Goal: Find contact information: Find contact information

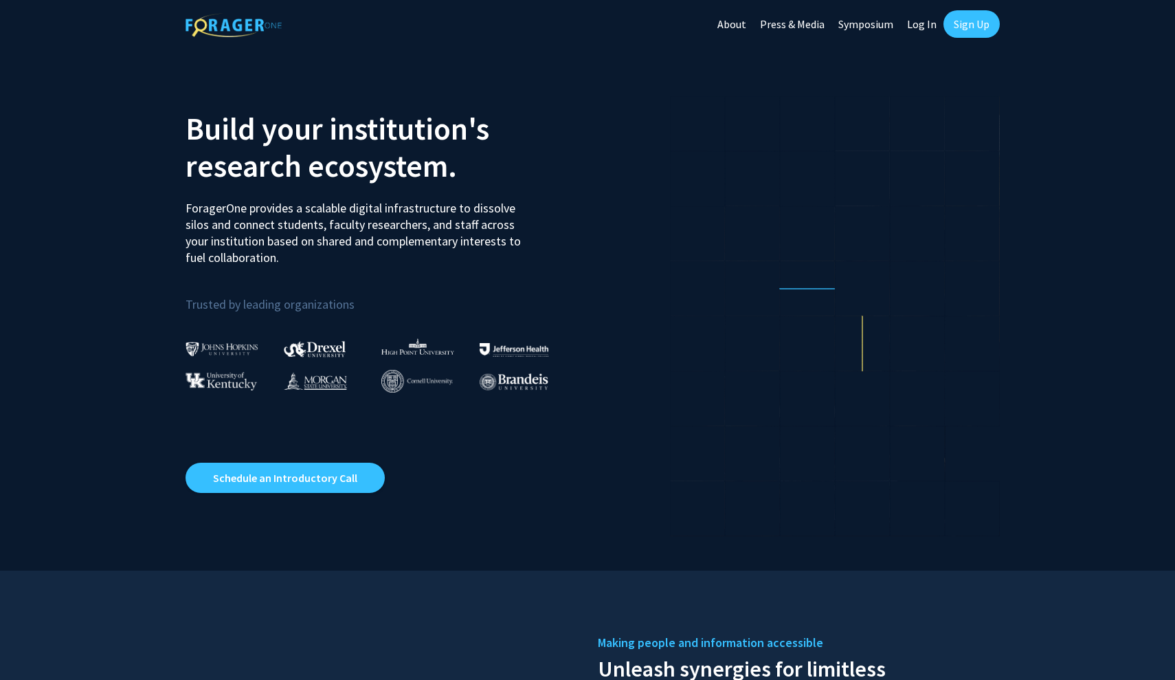
click at [978, 29] on link "Sign Up" at bounding box center [971, 23] width 56 height 27
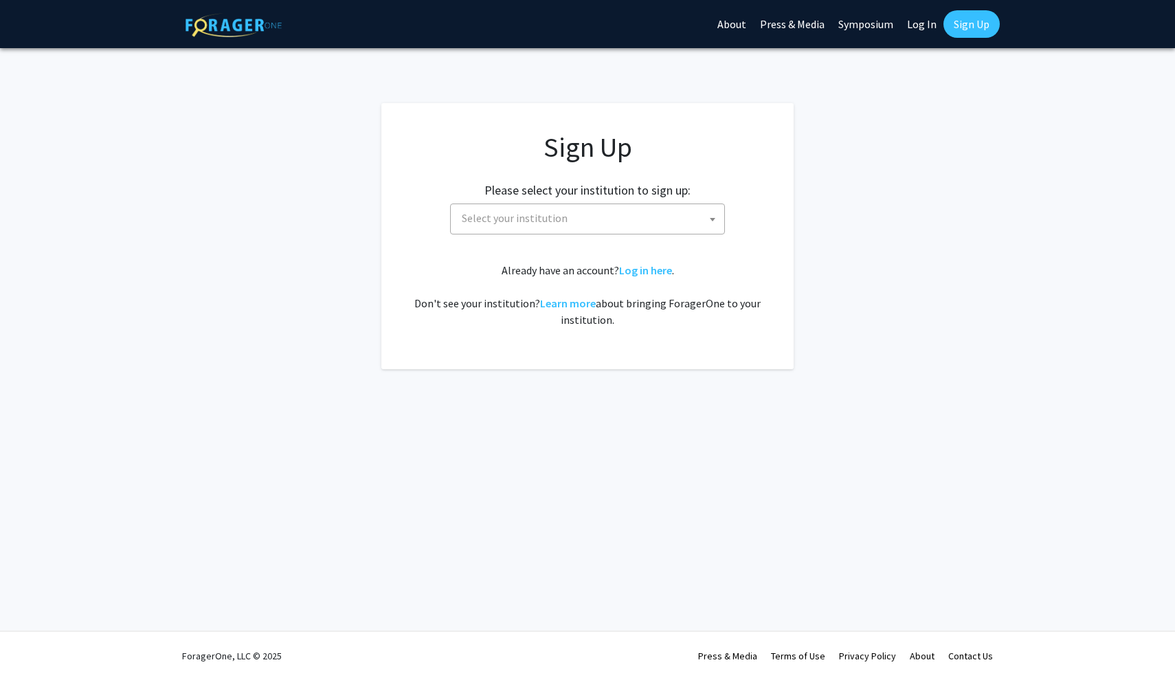
click at [678, 210] on span "Select your institution" at bounding box center [590, 218] width 268 height 28
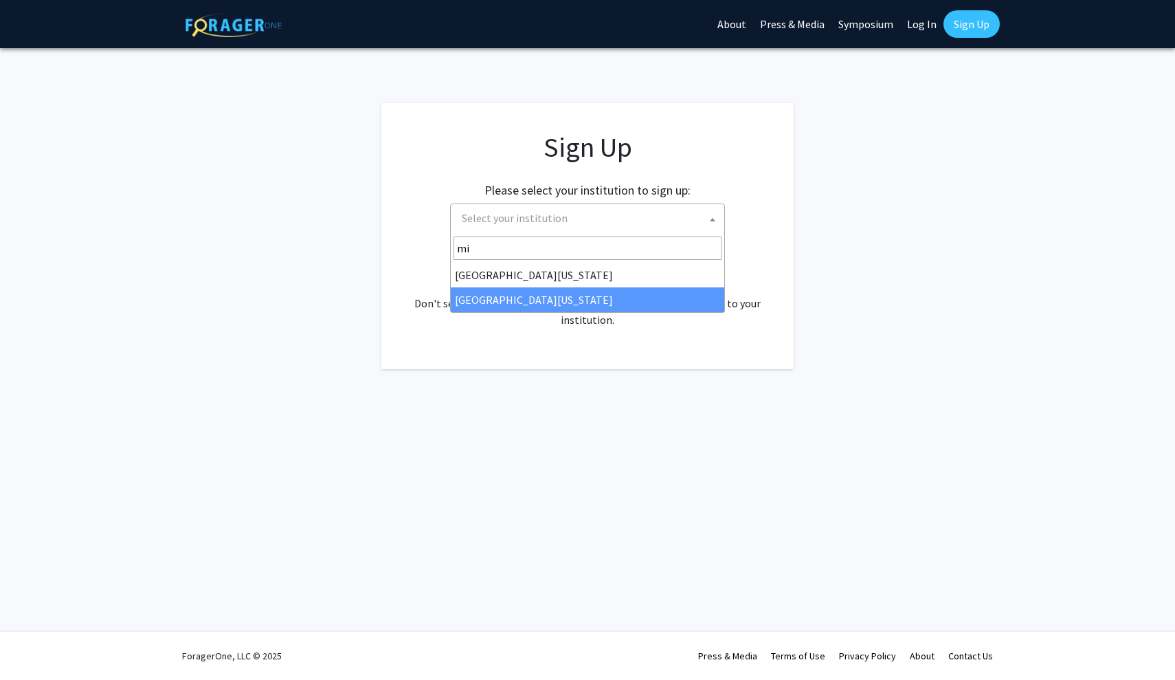
type input "mi"
select select "33"
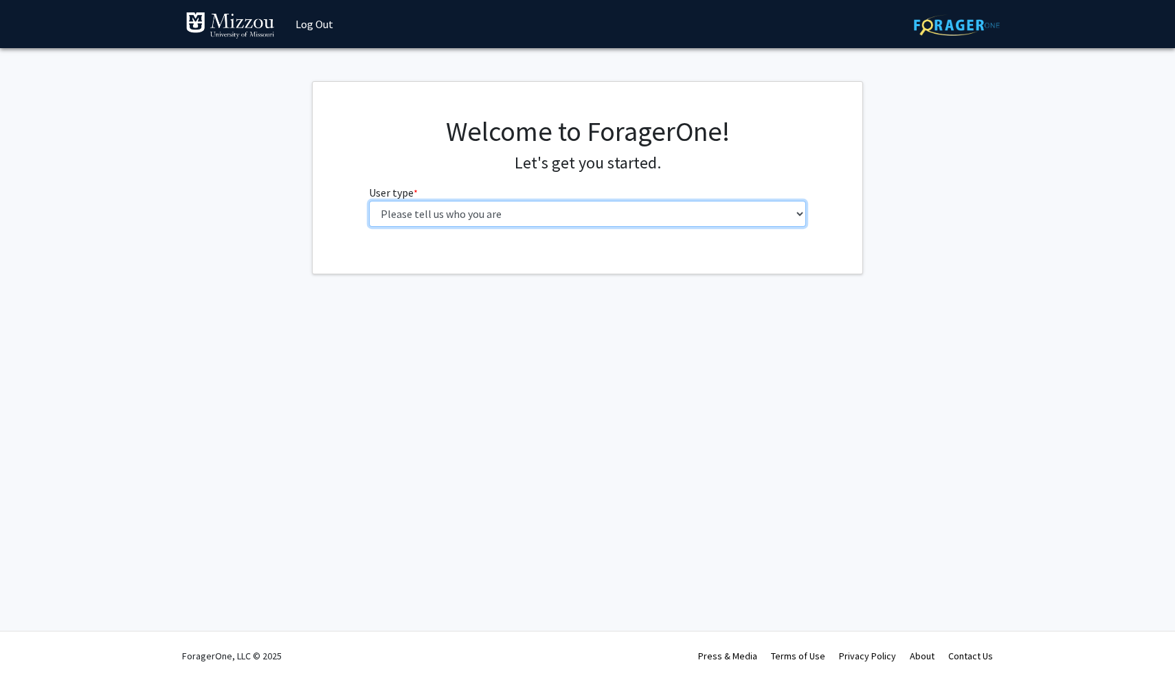
select select "1: undergrad"
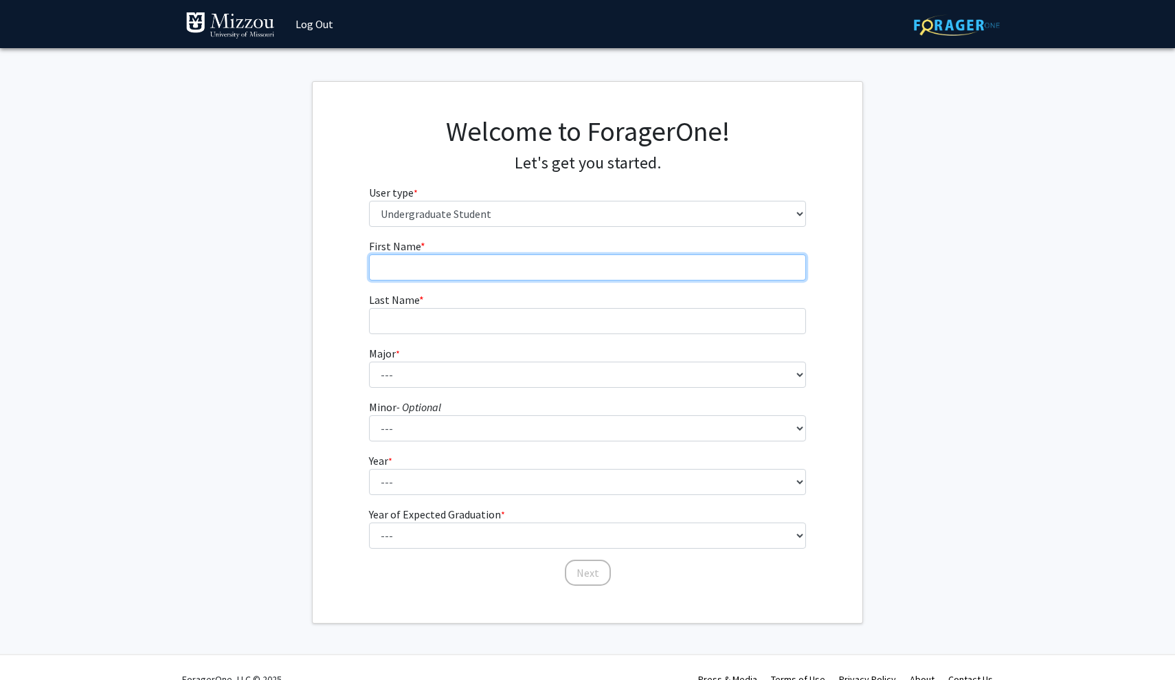
click at [607, 277] on input "First Name * required" at bounding box center [588, 267] width 438 height 26
type input "Emma"
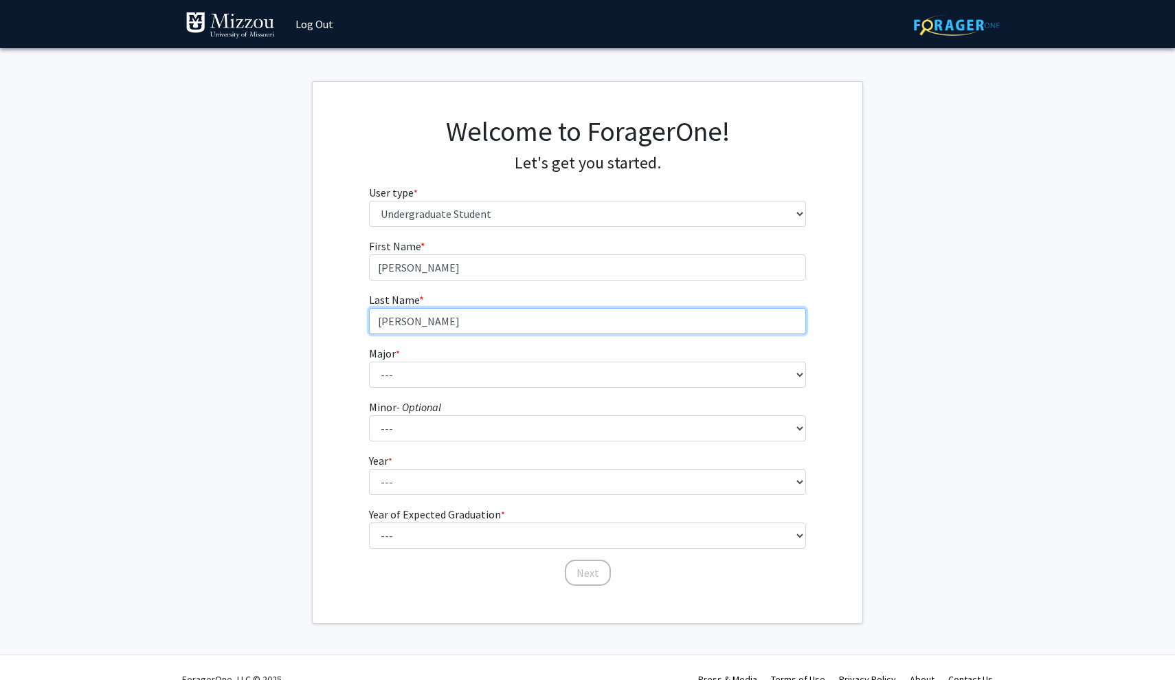
type input "Pennington"
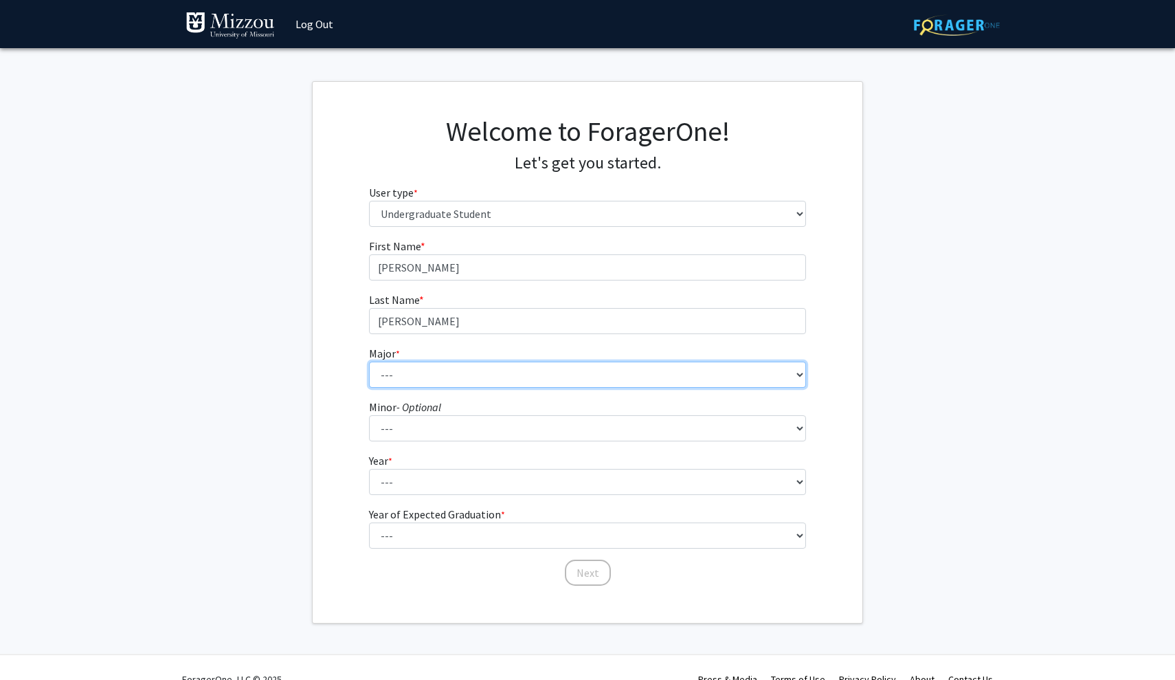
select select "32: 2637"
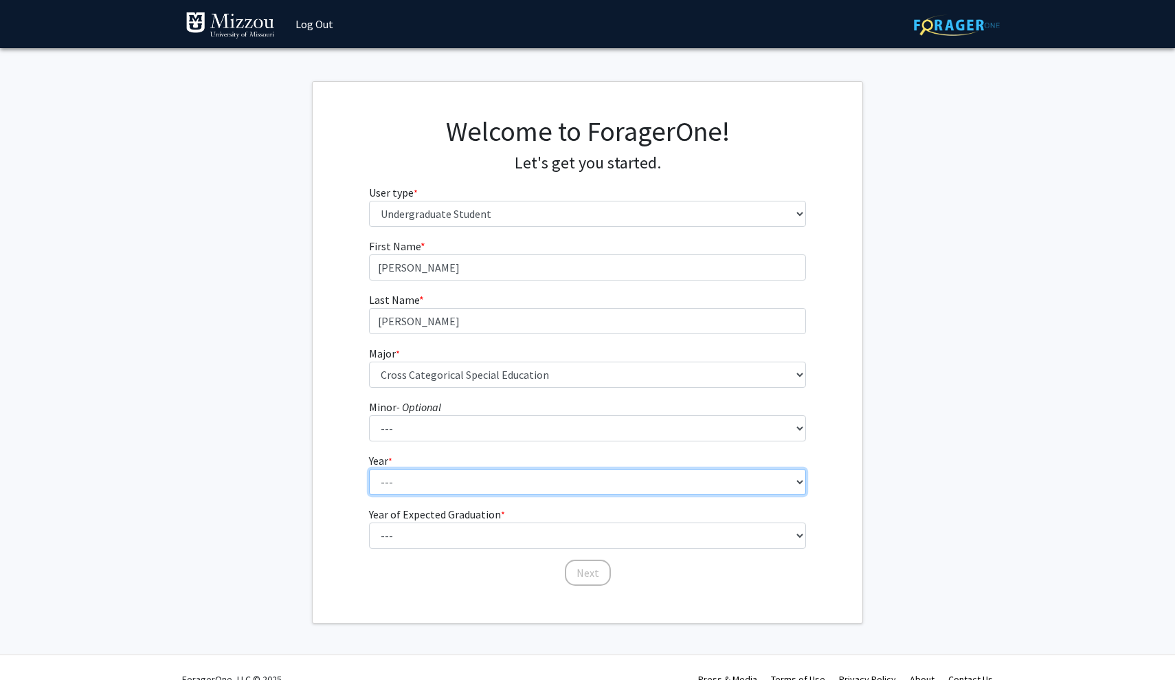
select select "1: first-year"
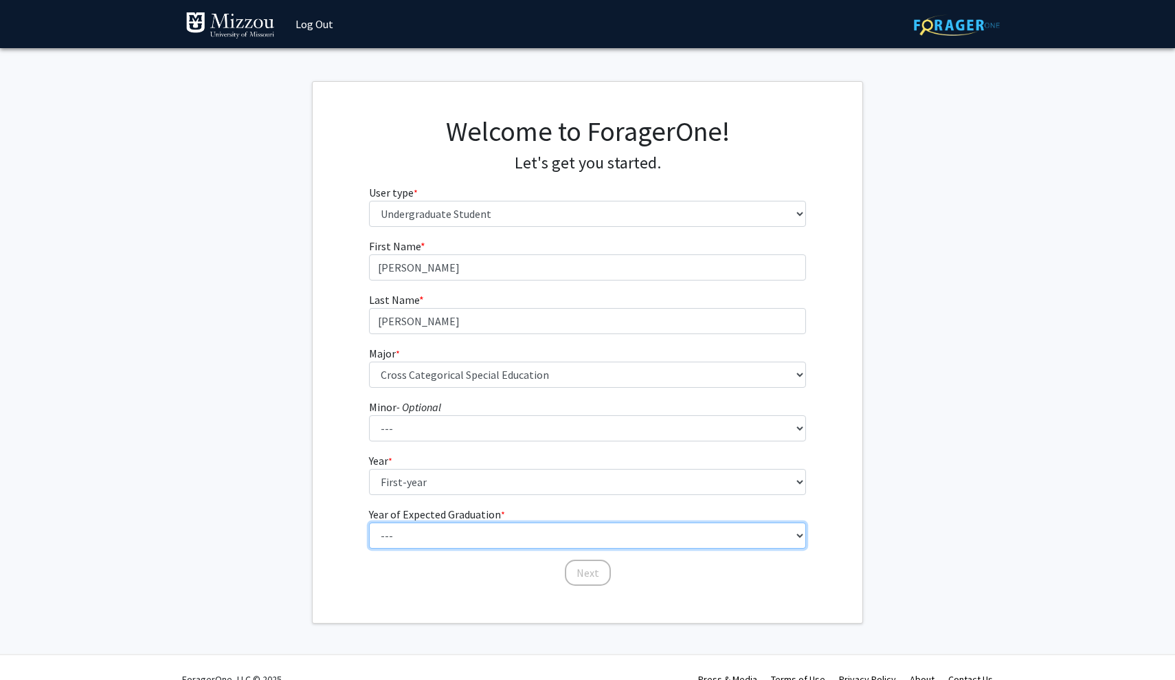
select select "5: 2029"
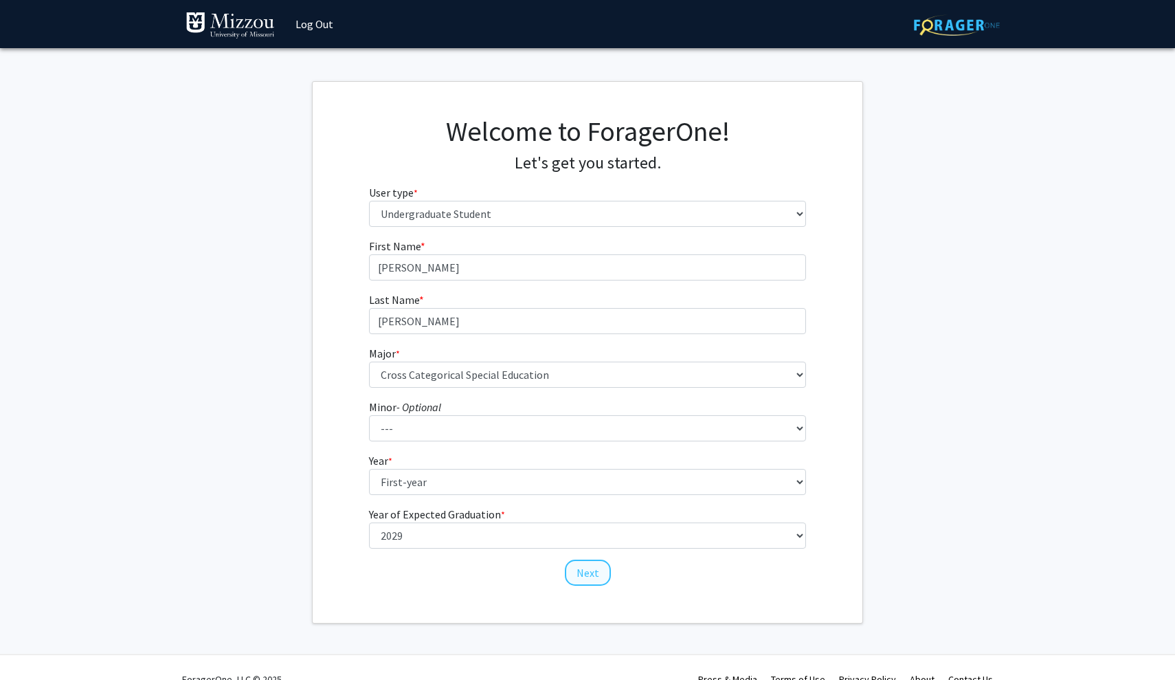
click at [581, 579] on button "Next" at bounding box center [588, 572] width 46 height 26
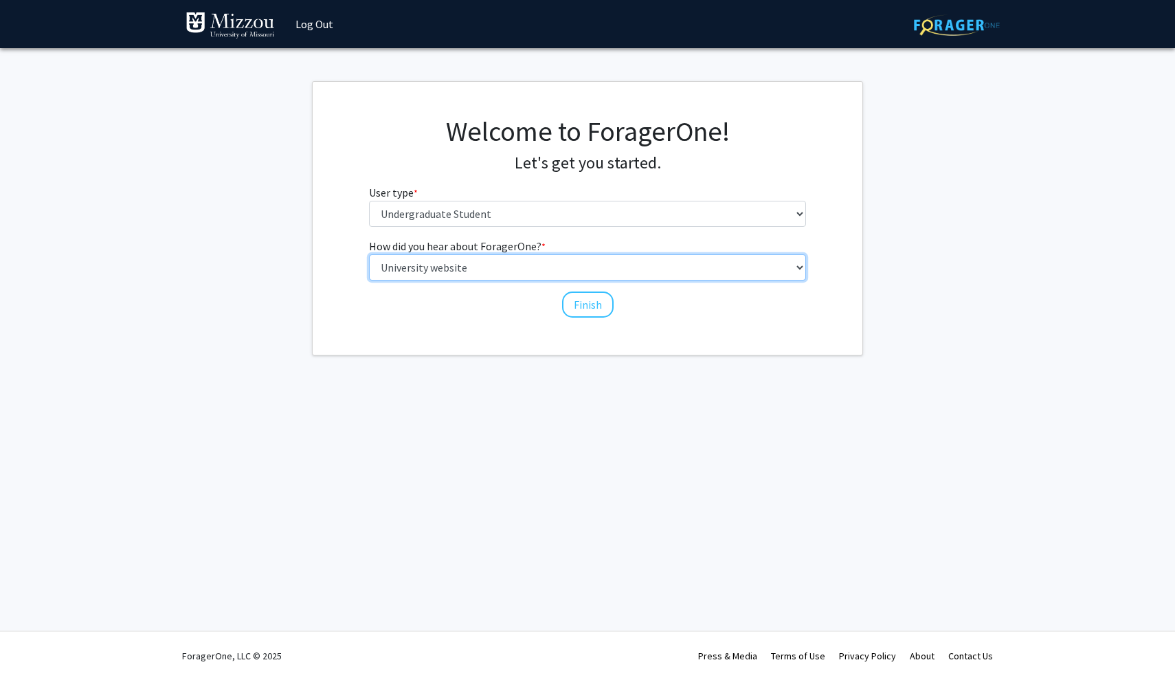
select select "2: faculty_recommendation"
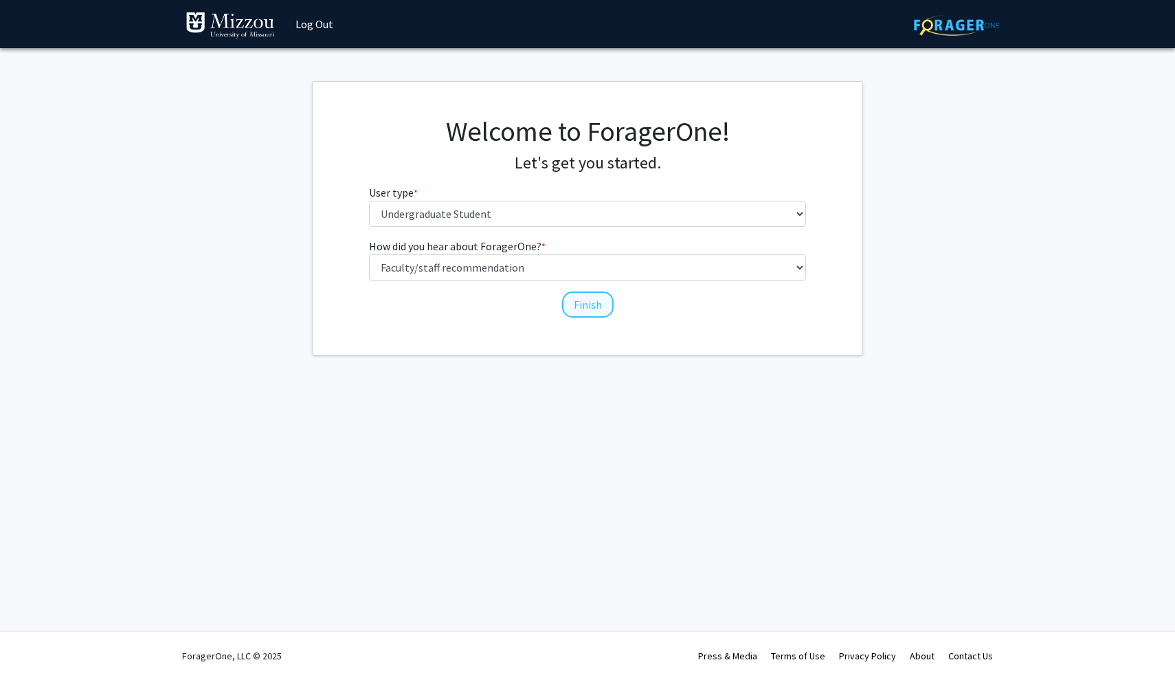
click at [579, 305] on button "Finish" at bounding box center [588, 304] width 52 height 26
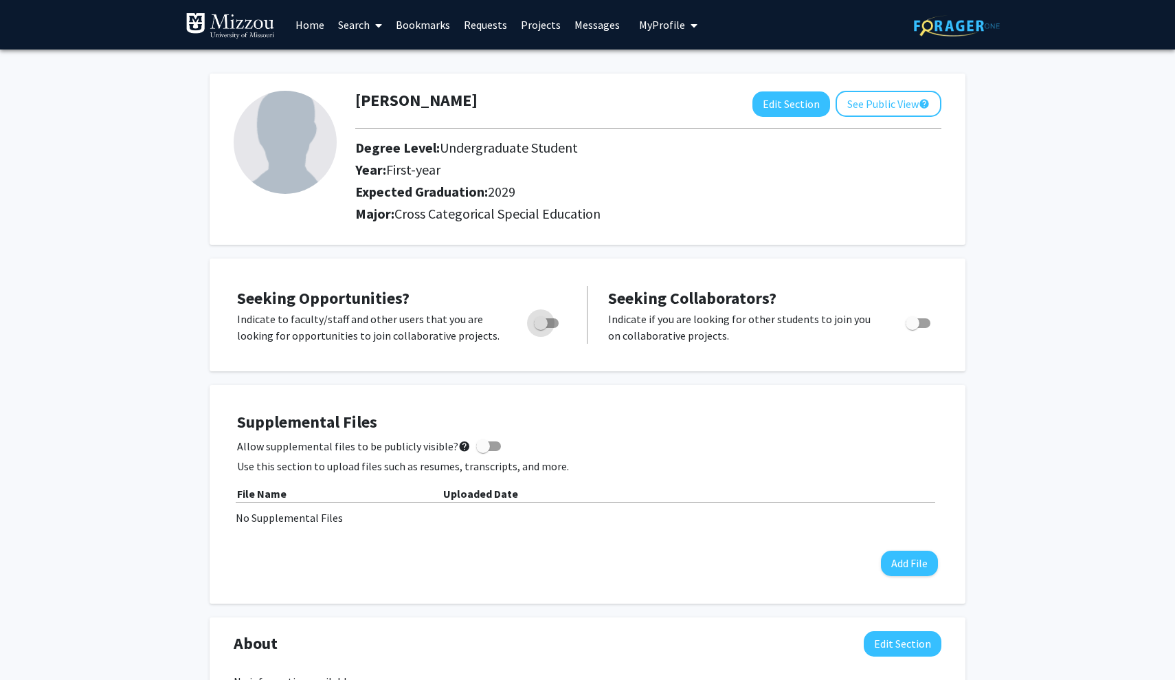
click at [541, 325] on span "Toggle" at bounding box center [541, 323] width 14 height 14
click at [541, 328] on input "Are you actively seeking opportunities?" at bounding box center [540, 328] width 1 height 1
checkbox input "true"
click at [923, 321] on span "Toggle" at bounding box center [918, 323] width 25 height 10
click at [912, 328] on input "Would you like to receive other student requests to work with you?" at bounding box center [912, 328] width 1 height 1
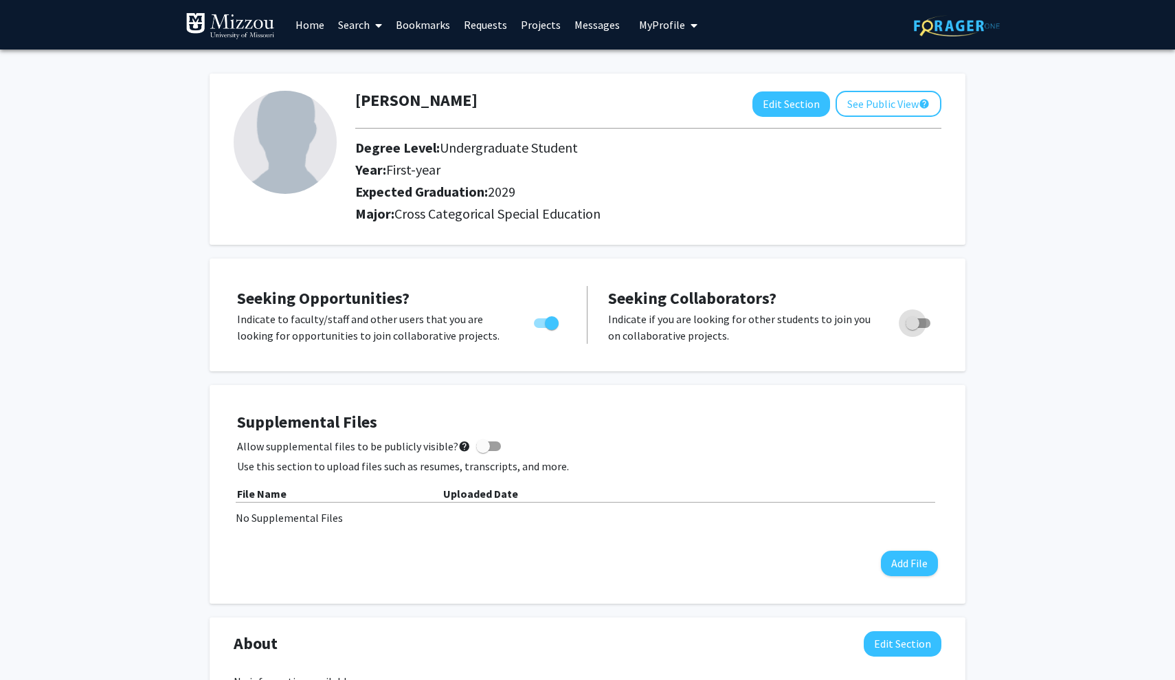
checkbox input "true"
click at [350, 31] on link "Search" at bounding box center [360, 25] width 58 height 48
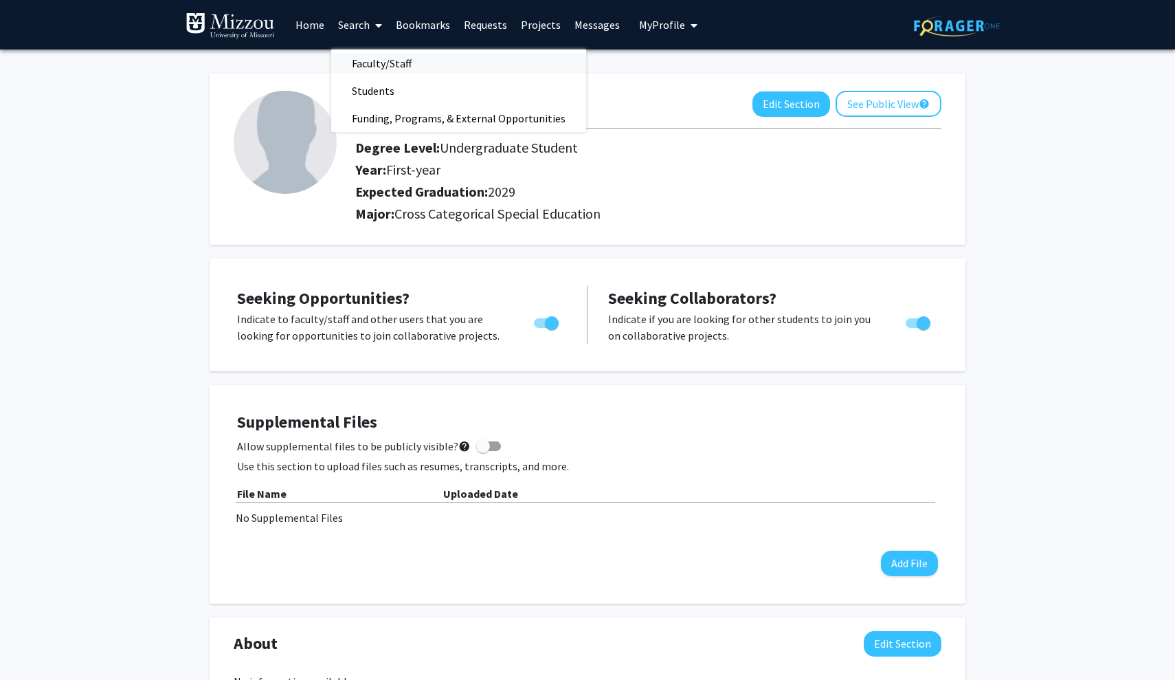
click at [435, 69] on link "Faculty/Staff" at bounding box center [458, 63] width 255 height 21
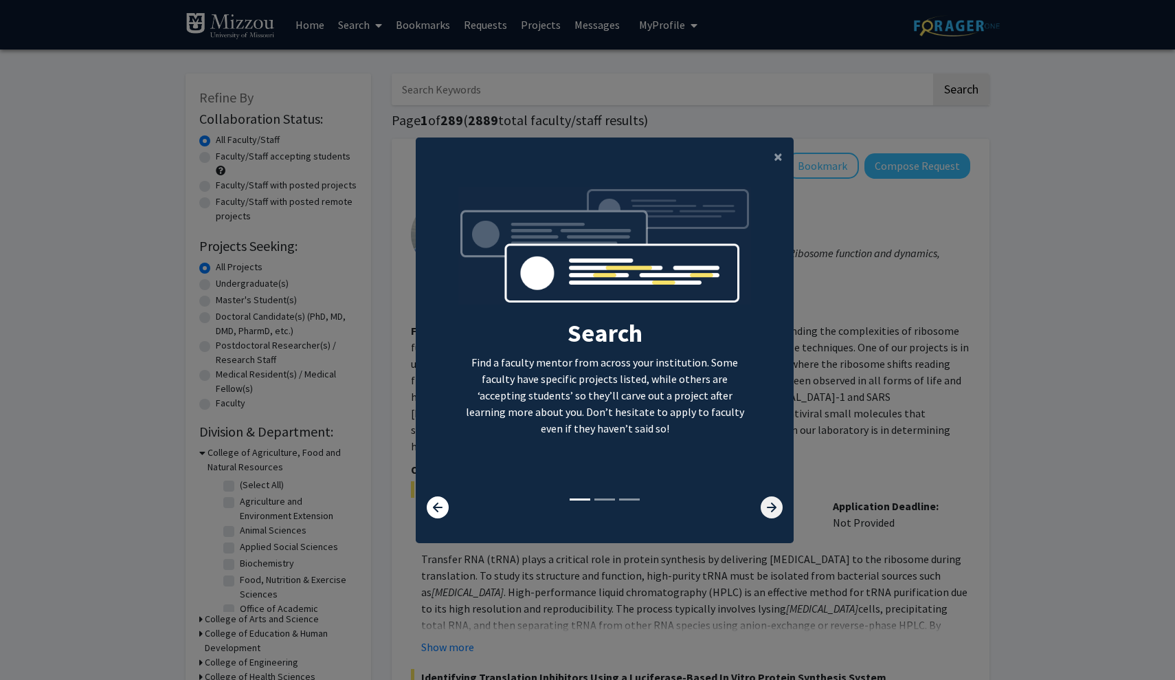
click at [770, 513] on icon at bounding box center [772, 507] width 22 height 22
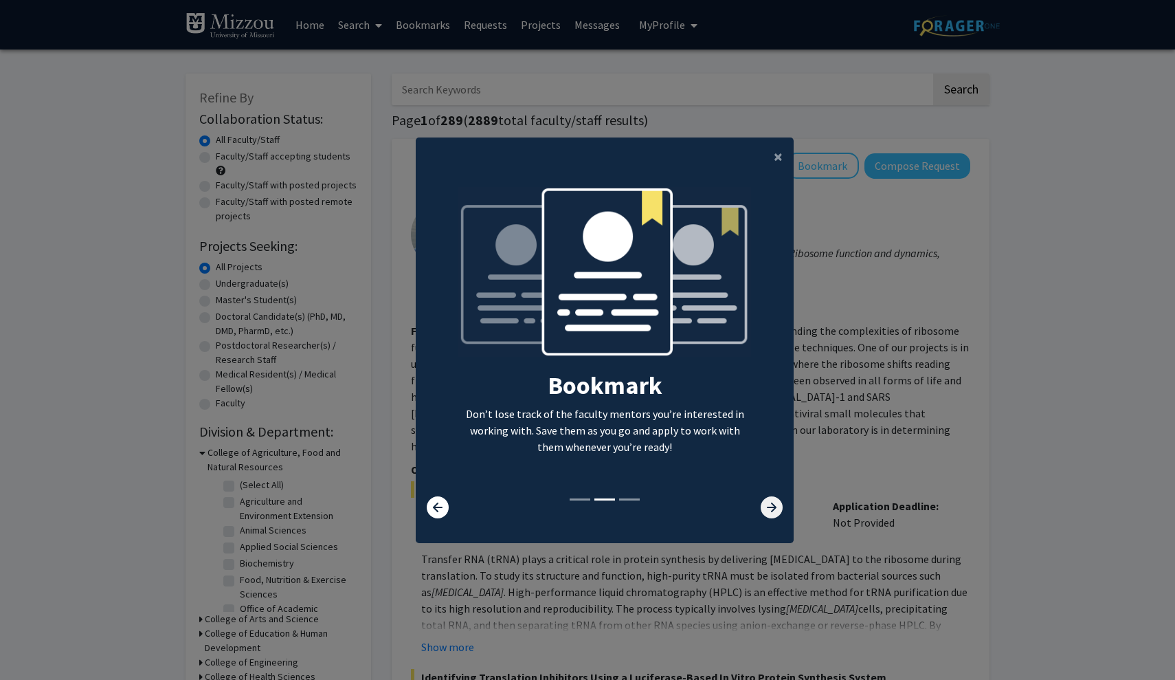
click at [770, 513] on icon at bounding box center [772, 507] width 22 height 22
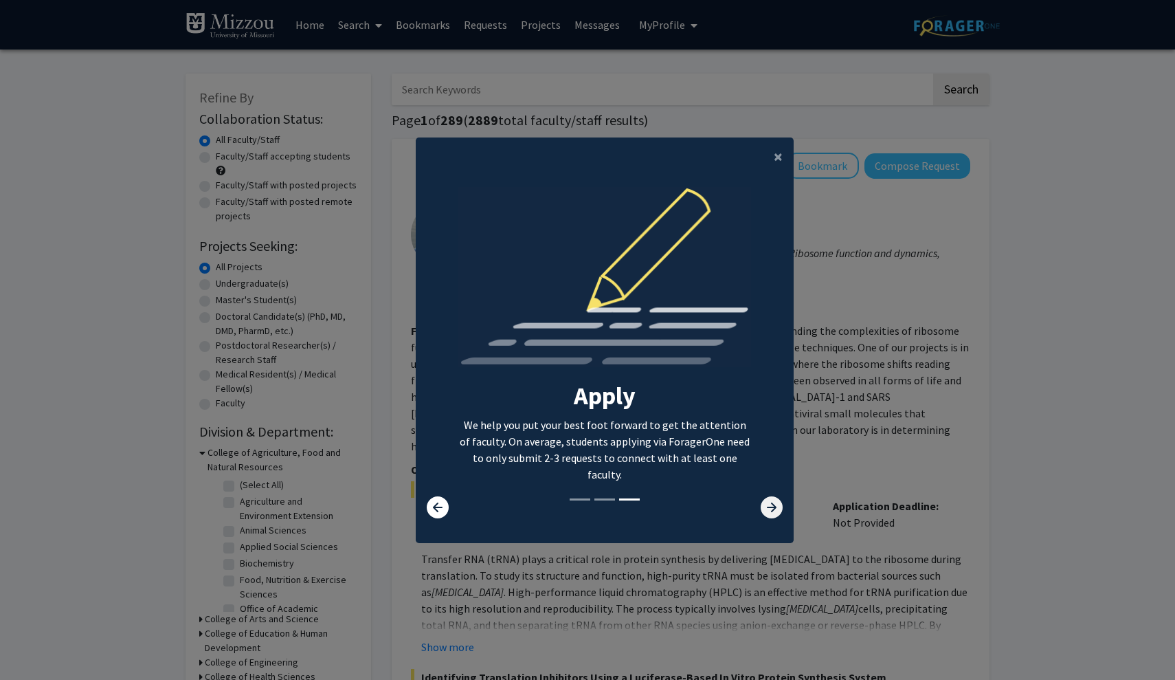
click at [770, 513] on icon at bounding box center [772, 507] width 22 height 22
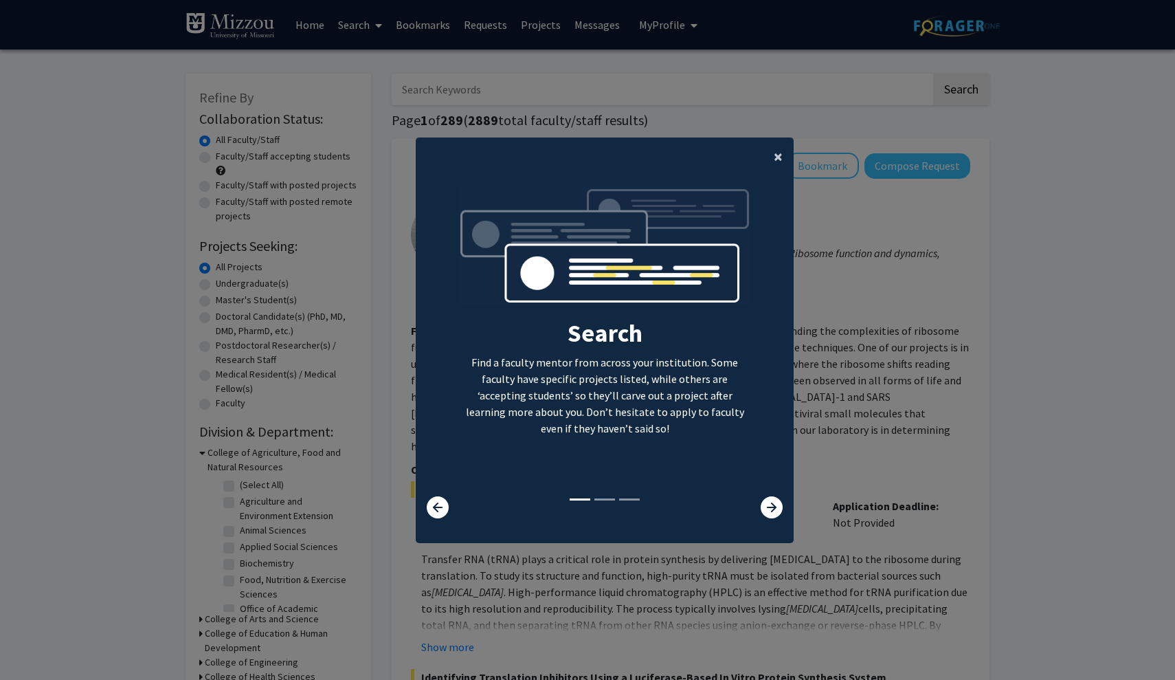
click at [774, 148] on span "×" at bounding box center [778, 156] width 9 height 21
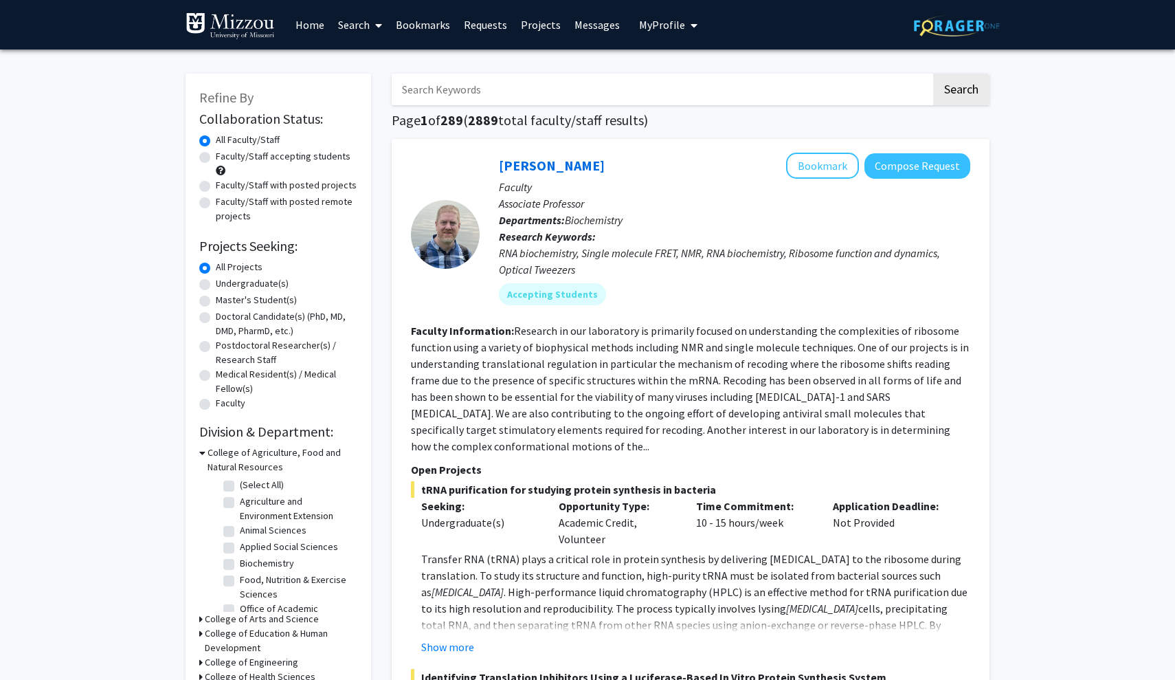
click at [722, 98] on input "Search Keywords" at bounding box center [661, 90] width 539 height 32
type input "Tim lewis"
click at [961, 91] on button "Search" at bounding box center [961, 90] width 56 height 32
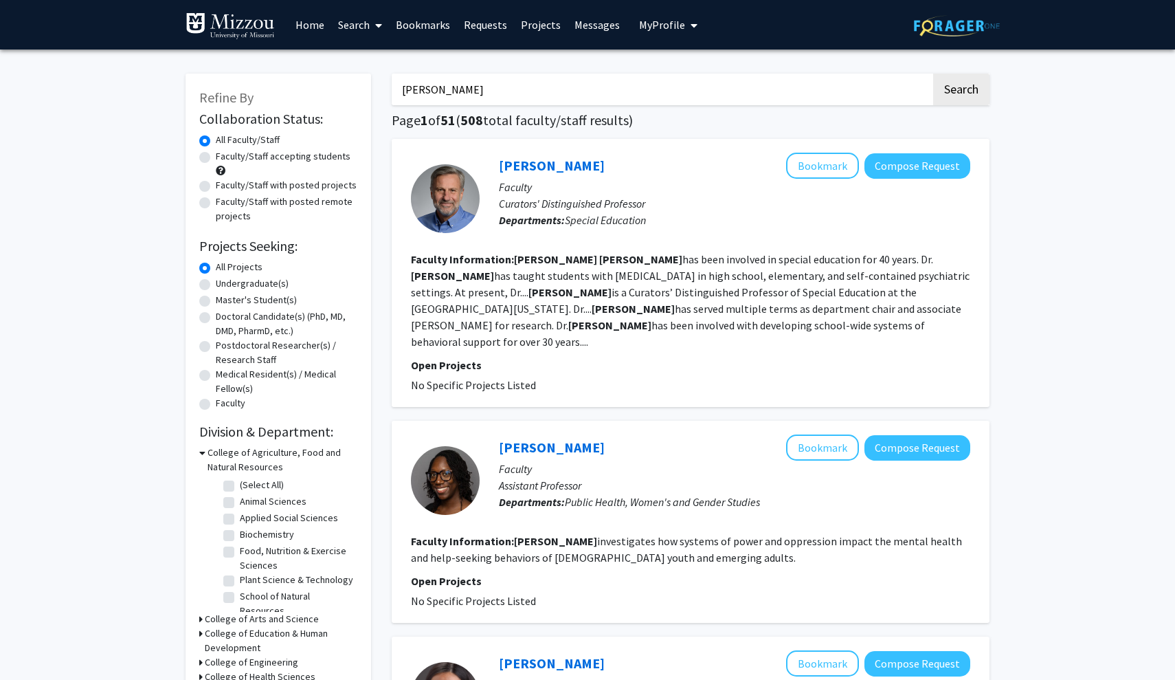
click at [453, 189] on div at bounding box center [445, 198] width 69 height 69
click at [515, 170] on link "Tim Lewis" at bounding box center [552, 165] width 106 height 17
drag, startPoint x: 810, startPoint y: 98, endPoint x: 310, endPoint y: 45, distance: 502.9
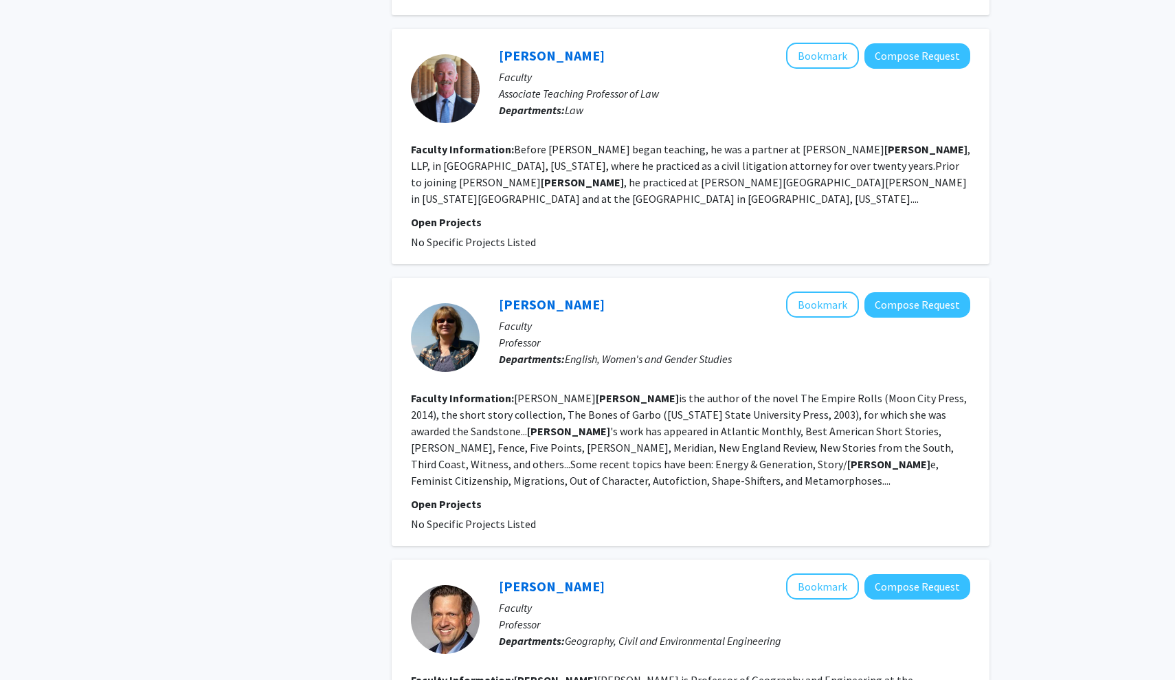
scroll to position [1909, 0]
